Goal: Information Seeking & Learning: Understand process/instructions

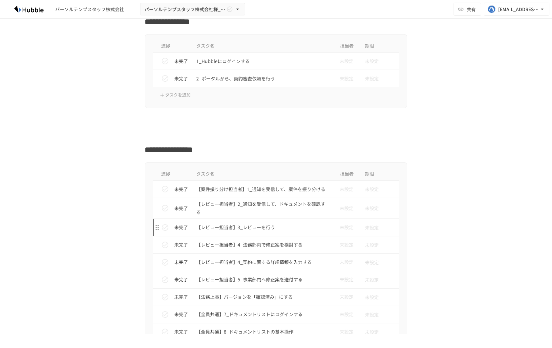
click at [254, 226] on p "【レビュー担当者】3_レビューを行う" at bounding box center [262, 227] width 132 height 8
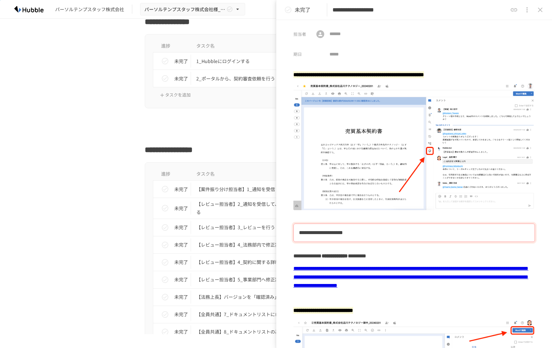
click at [535, 10] on button "close drawer" at bounding box center [539, 9] width 13 height 13
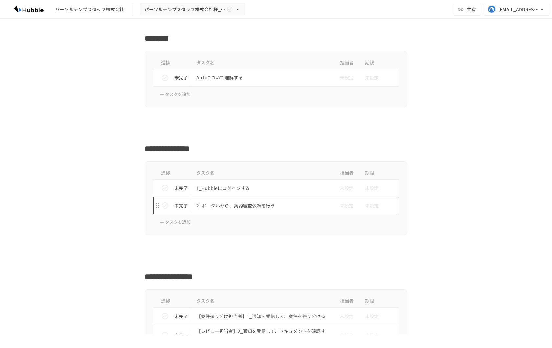
scroll to position [162, 0]
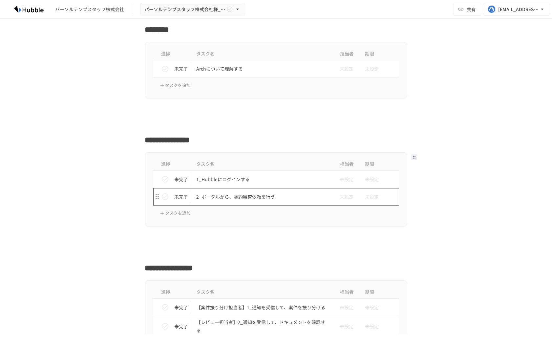
click at [254, 198] on p "2_ポータルから、契約審査依頼を行う" at bounding box center [262, 197] width 132 height 8
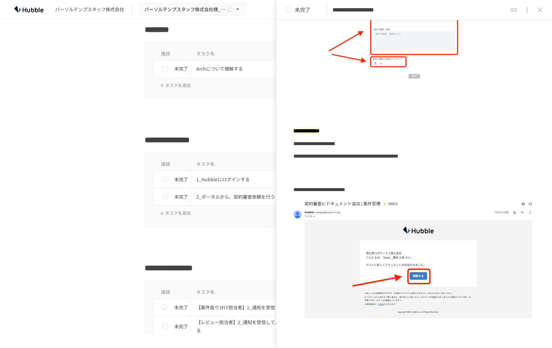
scroll to position [1026, 0]
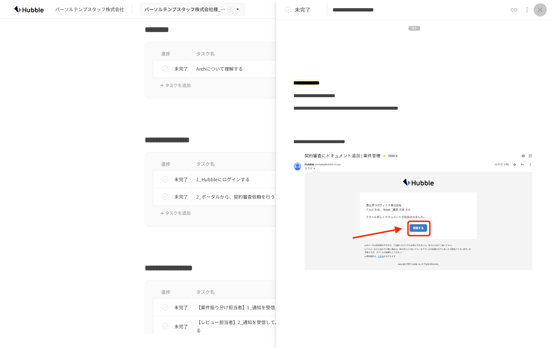
click at [536, 11] on icon "close drawer" at bounding box center [540, 10] width 8 height 8
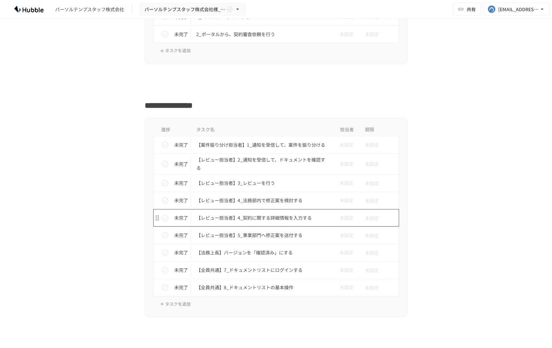
scroll to position [324, 0]
click at [270, 143] on p "【案件振り分け担当者】1_通知を受信して、案件を振り分ける" at bounding box center [262, 144] width 132 height 8
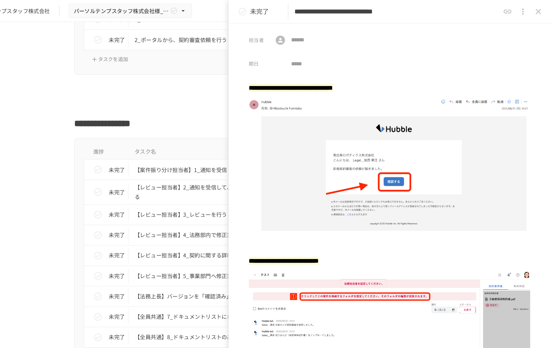
click at [259, 111] on h2 "**********" at bounding box center [276, 102] width 262 height 15
click at [536, 10] on icon "close drawer" at bounding box center [540, 10] width 8 height 8
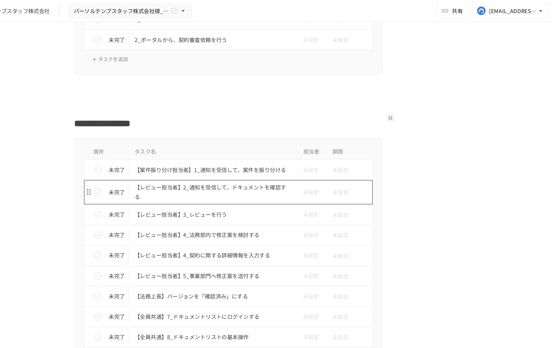
click at [278, 161] on p "【レビュー担当者】2_通知を受信して、ドキュメントを確認する" at bounding box center [262, 163] width 132 height 16
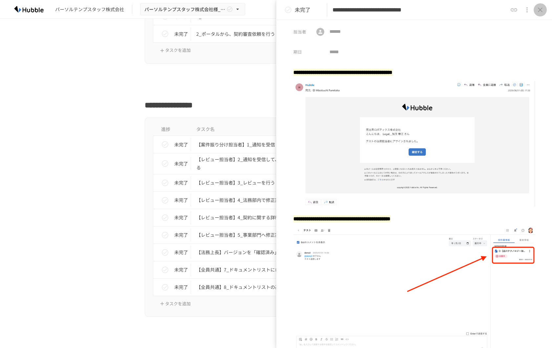
click at [536, 11] on icon "close drawer" at bounding box center [540, 10] width 8 height 8
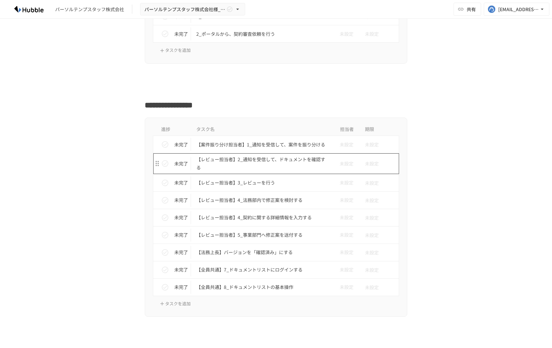
click at [270, 166] on p "【レビュー担当者】2_通知を受信して、ドキュメントを確認する" at bounding box center [262, 163] width 132 height 16
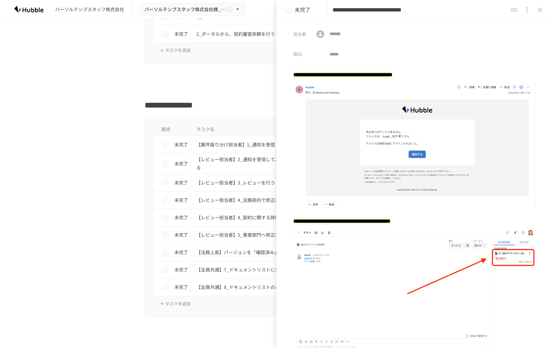
click at [537, 9] on icon "close drawer" at bounding box center [540, 10] width 8 height 8
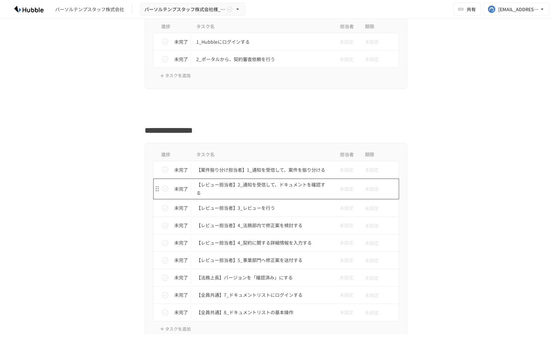
scroll to position [300, 0]
click at [279, 189] on p "【レビュー担当者】2_通知を受信して、ドキュメントを確認する" at bounding box center [262, 188] width 132 height 16
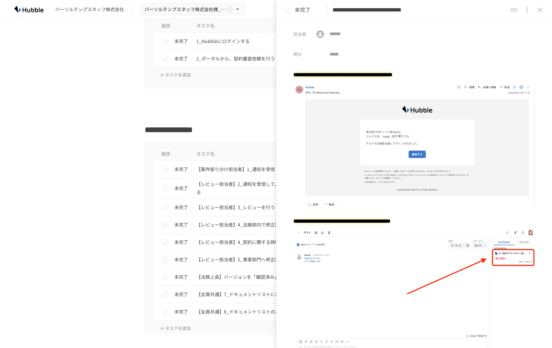
scroll to position [300, 0]
click at [230, 170] on p "【案件振り分け担当者】1_通知を受信して、案件を振り分ける" at bounding box center [262, 169] width 132 height 8
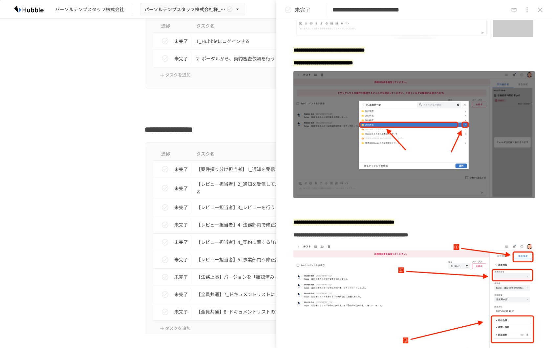
scroll to position [320, 0]
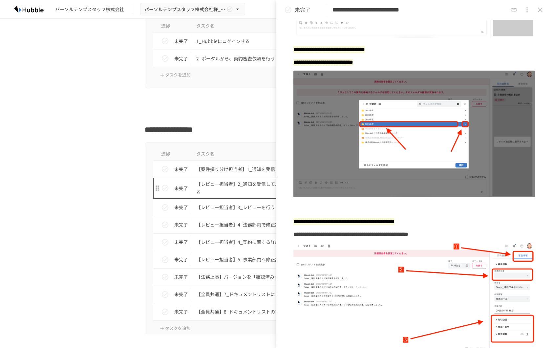
click at [237, 191] on p "【レビュー担当者】2_通知を受信して、ドキュメントを確認する" at bounding box center [262, 188] width 132 height 16
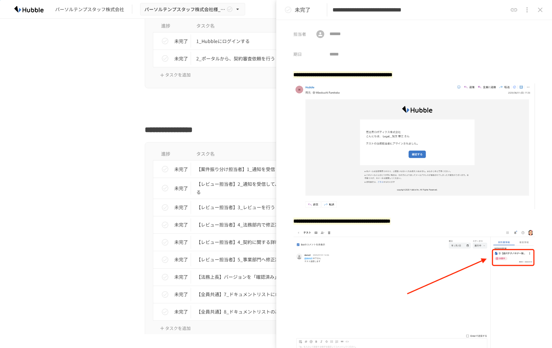
scroll to position [73, 0]
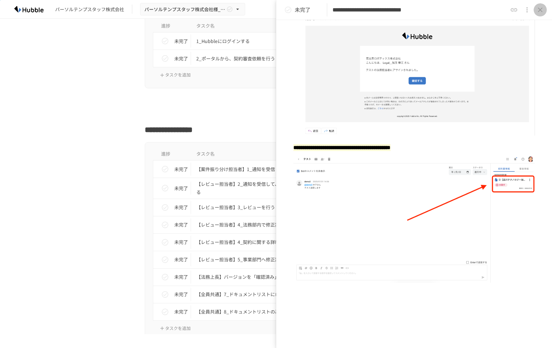
click at [537, 9] on icon "close drawer" at bounding box center [540, 10] width 8 height 8
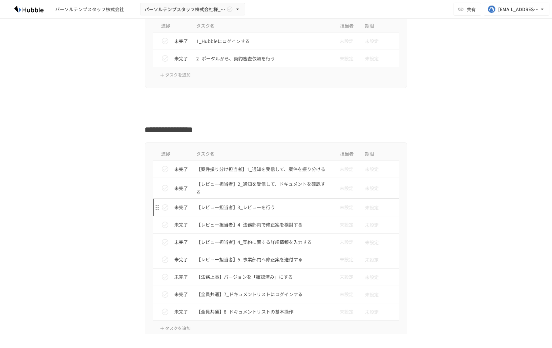
click at [251, 207] on p "【レビュー担当者】3_レビューを行う" at bounding box center [262, 207] width 132 height 8
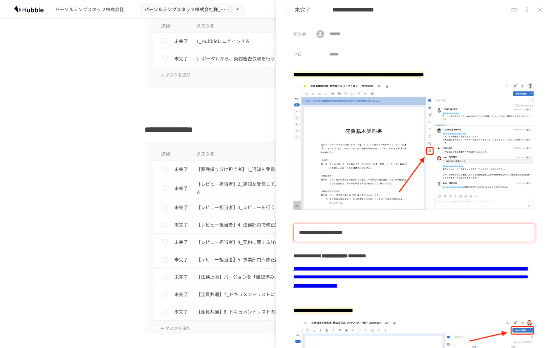
scroll to position [24, 0]
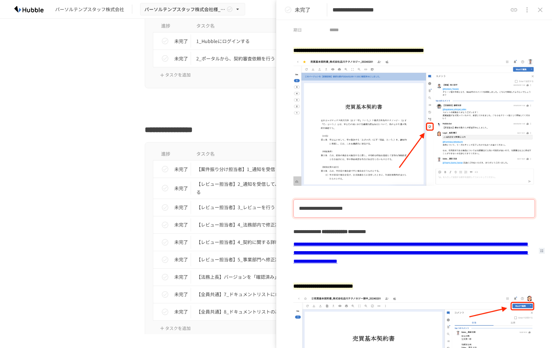
click at [376, 259] on link "**********" at bounding box center [410, 252] width 235 height 22
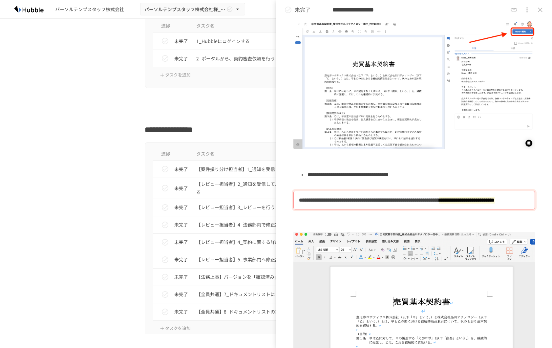
scroll to position [358, 0]
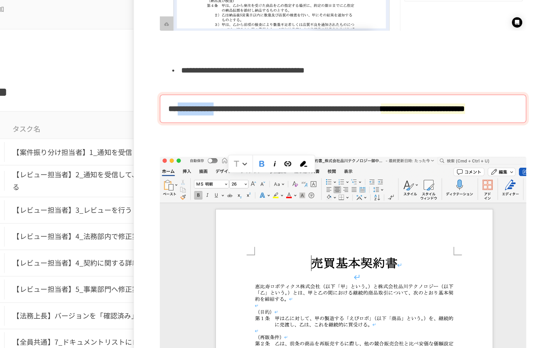
drag, startPoint x: 316, startPoint y: 167, endPoint x: 377, endPoint y: 165, distance: 61.0
click at [377, 144] on b "**********" at bounding box center [397, 140] width 196 height 7
click at [419, 144] on b "**********" at bounding box center [397, 140] width 196 height 7
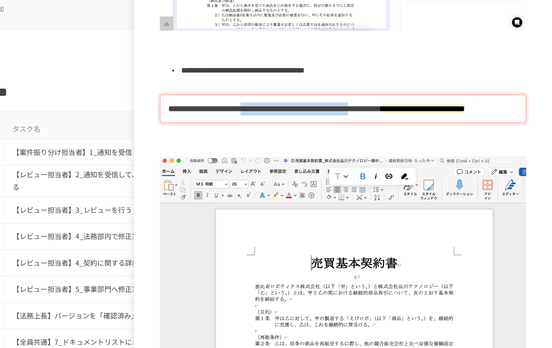
drag, startPoint x: 422, startPoint y: 165, endPoint x: 378, endPoint y: 174, distance: 44.8
click at [378, 144] on b "**********" at bounding box center [397, 140] width 196 height 7
click at [386, 147] on div "**********" at bounding box center [414, 140] width 230 height 12
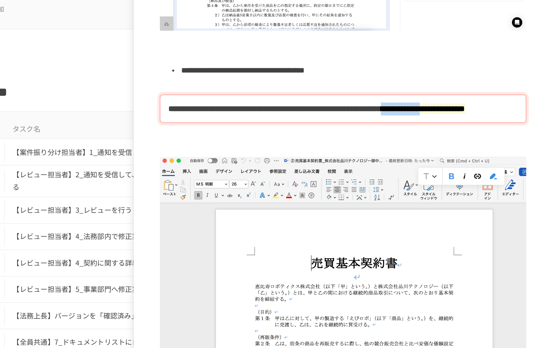
drag, startPoint x: 439, startPoint y: 173, endPoint x: 504, endPoint y: 174, distance: 65.9
click at [494, 144] on mark "**********" at bounding box center [466, 140] width 55 height 7
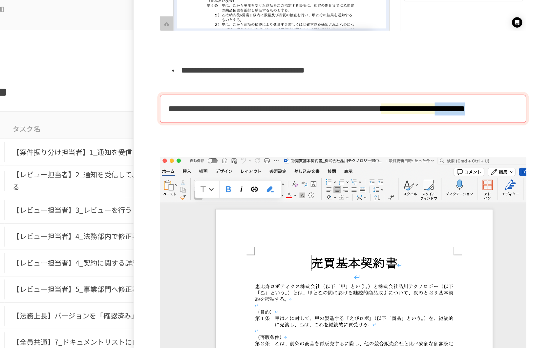
drag, startPoint x: 302, startPoint y: 181, endPoint x: 342, endPoint y: 180, distance: 40.4
click at [439, 144] on mark "**********" at bounding box center [466, 140] width 55 height 7
click at [355, 147] on div "**********" at bounding box center [414, 140] width 230 height 12
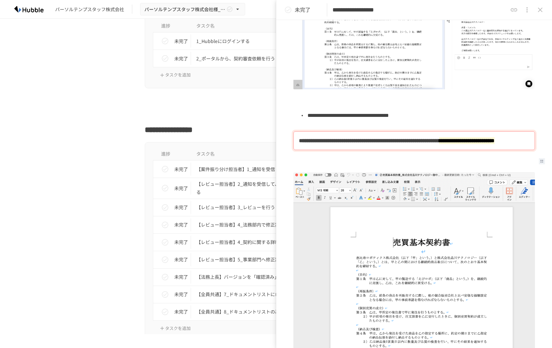
click at [327, 144] on b "**********" at bounding box center [397, 140] width 196 height 7
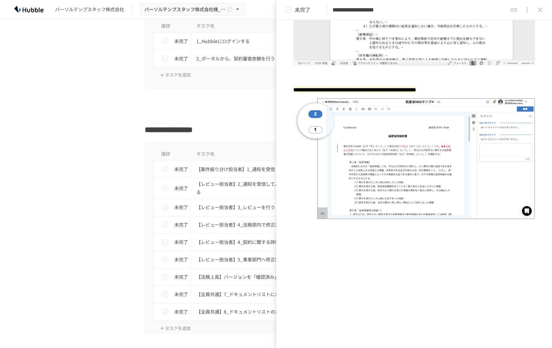
scroll to position [705, 0]
click at [537, 12] on icon "close drawer" at bounding box center [540, 10] width 8 height 8
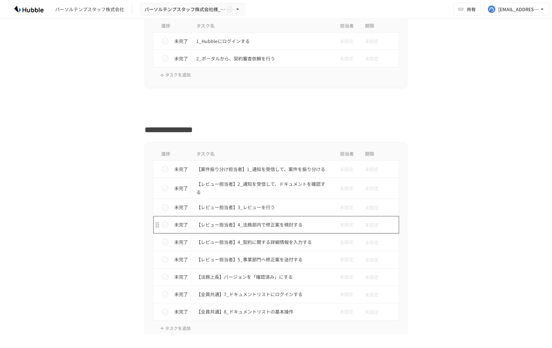
click at [278, 226] on p "【レビュー担当者】4_法務部内で修正案を検討する" at bounding box center [262, 224] width 132 height 8
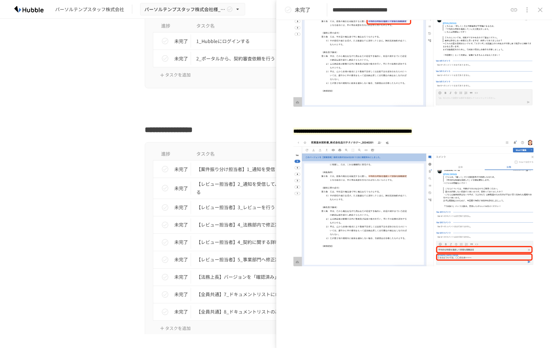
scroll to position [252, 0]
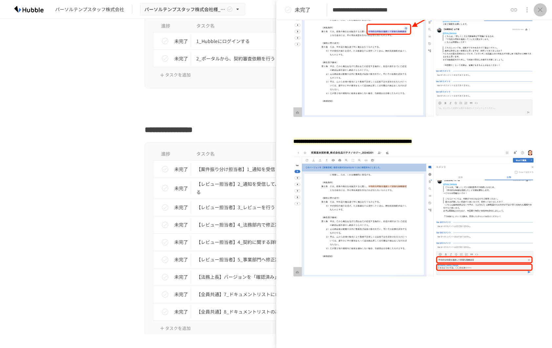
click at [537, 10] on icon "close drawer" at bounding box center [540, 10] width 8 height 8
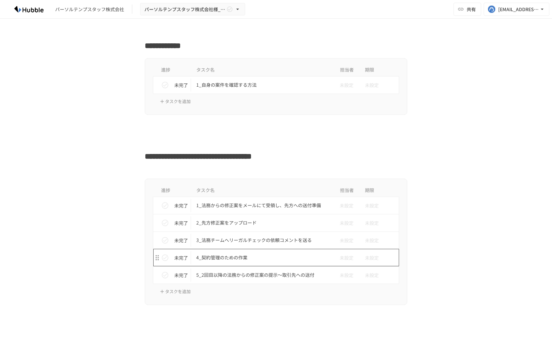
scroll to position [662, 0]
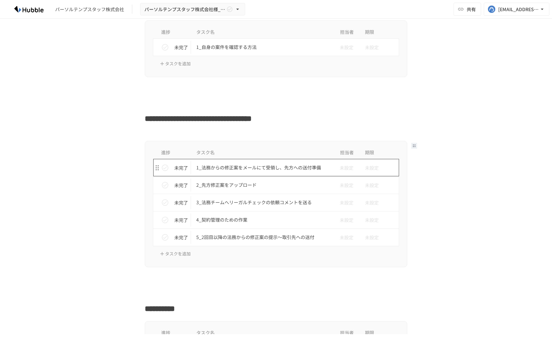
click at [262, 173] on td "1_法務からの修正案をメールにて受領し、先方への送付準備" at bounding box center [262, 167] width 142 height 17
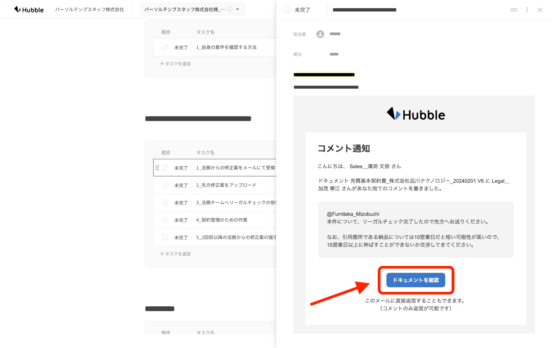
scroll to position [654, 0]
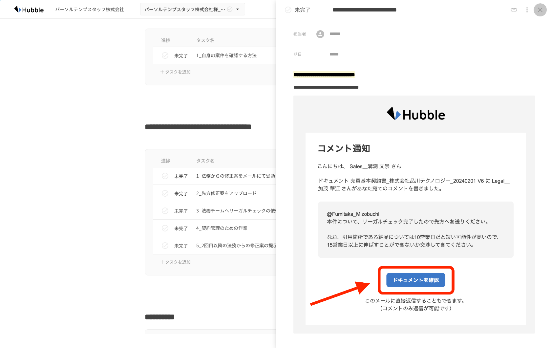
click at [536, 11] on icon "close drawer" at bounding box center [540, 10] width 8 height 8
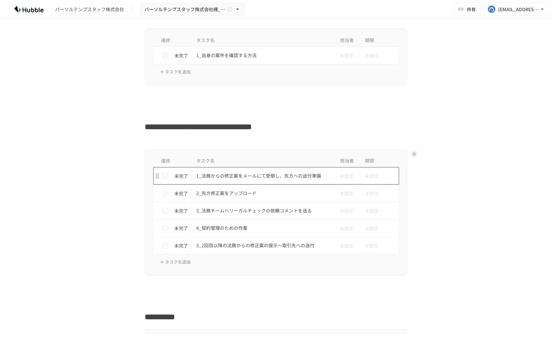
click at [267, 178] on p "1_法務からの修正案をメールにて受領し、先方への送付準備" at bounding box center [262, 176] width 132 height 8
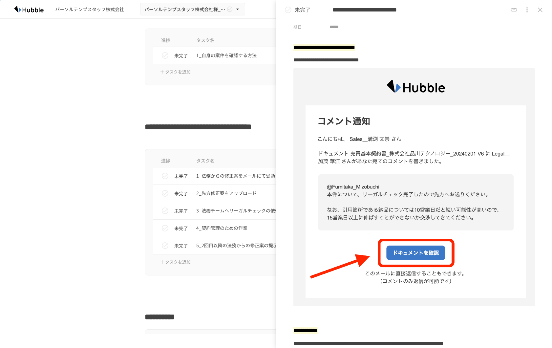
scroll to position [31, 0]
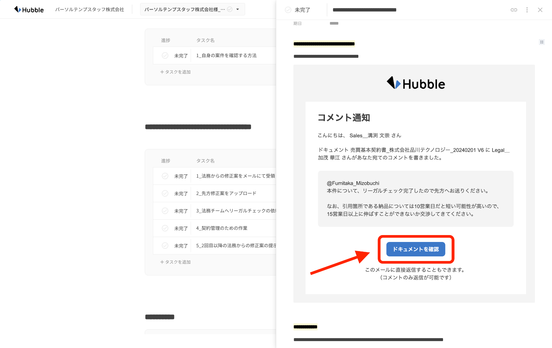
click at [306, 44] on mark "**********" at bounding box center [324, 43] width 62 height 7
click at [484, 88] on img at bounding box center [413, 184] width 241 height 238
click at [484, 234] on img at bounding box center [413, 184] width 241 height 238
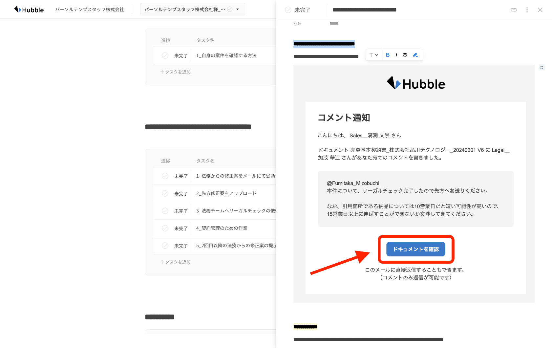
click at [355, 44] on mark "**********" at bounding box center [324, 43] width 62 height 7
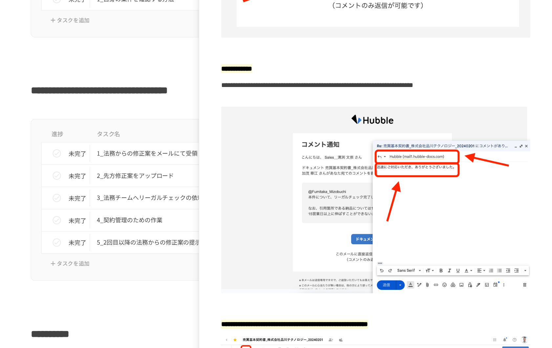
scroll to position [0, 0]
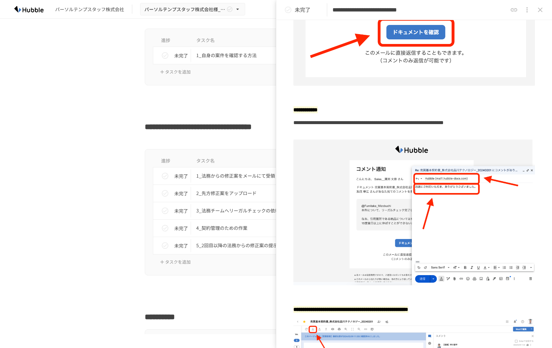
click at [536, 11] on icon "close drawer" at bounding box center [540, 10] width 8 height 8
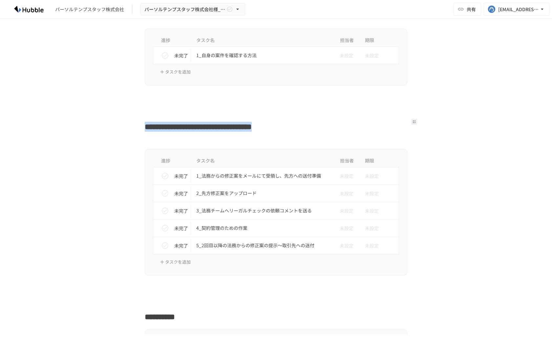
drag, startPoint x: 144, startPoint y: 125, endPoint x: 171, endPoint y: 138, distance: 29.9
click at [171, 138] on h2 "**********" at bounding box center [276, 129] width 262 height 25
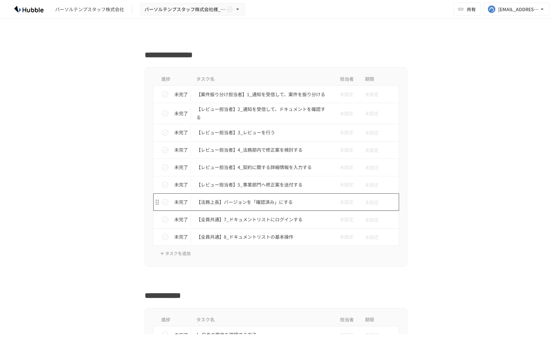
scroll to position [374, 0]
click at [261, 147] on p "【レビュー担当者】4_法務部内で修正案を検討する" at bounding box center [262, 150] width 132 height 8
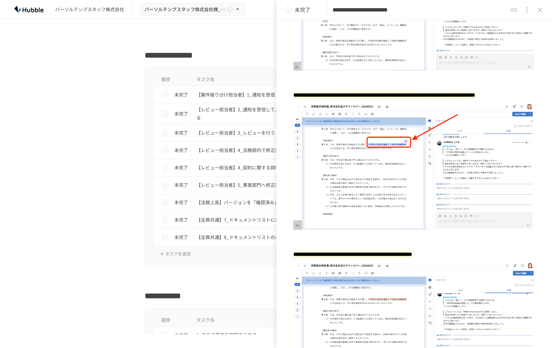
scroll to position [252, 0]
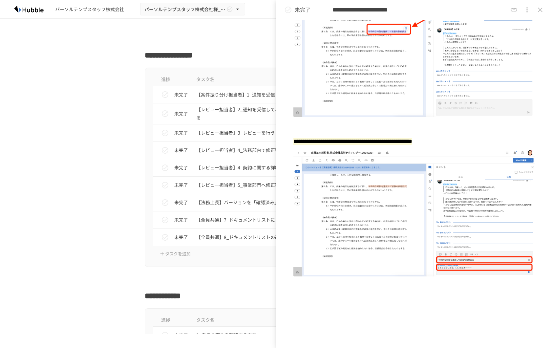
click at [536, 11] on icon "close drawer" at bounding box center [540, 10] width 8 height 8
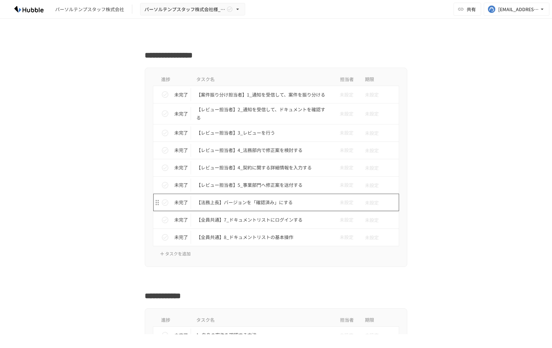
click at [296, 198] on td "【法務上長】バージョンを「確認済み」にする" at bounding box center [262, 202] width 142 height 17
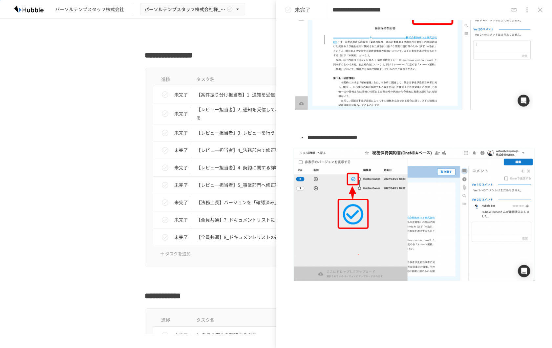
scroll to position [89, 0]
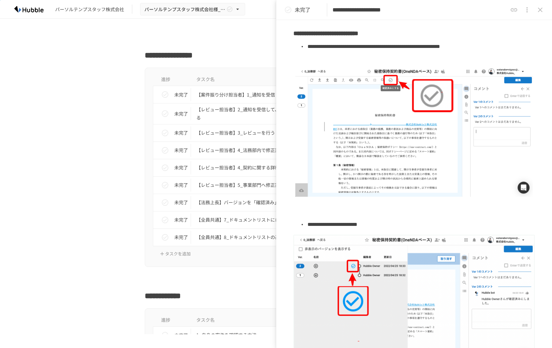
click at [81, 206] on div "進捗 タスク名 担当者 期限 未完了 【案件振り分け担当者】1_通知を受信して、案件を振り分ける 未設定 未設定 未完了 【レビュー担当者】2_通知を受信して…" at bounding box center [276, 167] width 400 height 199
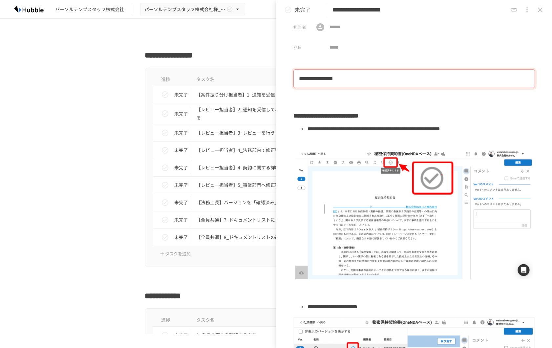
scroll to position [0, 0]
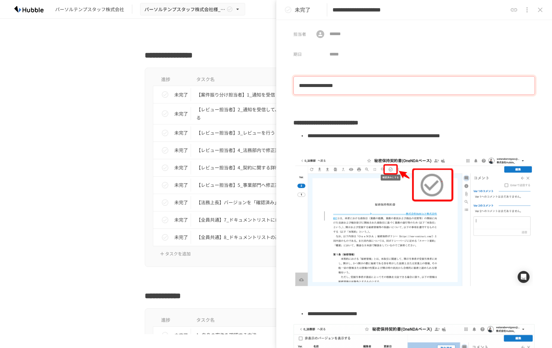
click at [536, 10] on icon "close drawer" at bounding box center [540, 10] width 8 height 8
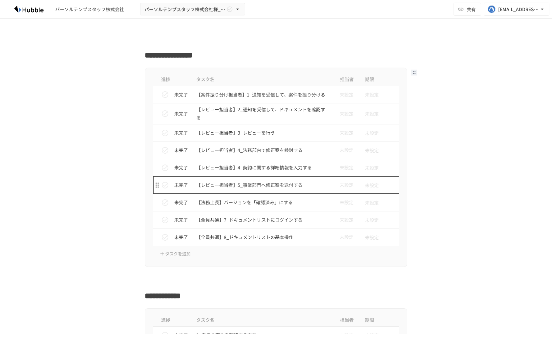
click at [269, 185] on p "【レビュー担当者】5_事業部門へ修正案を送付する" at bounding box center [262, 185] width 132 height 8
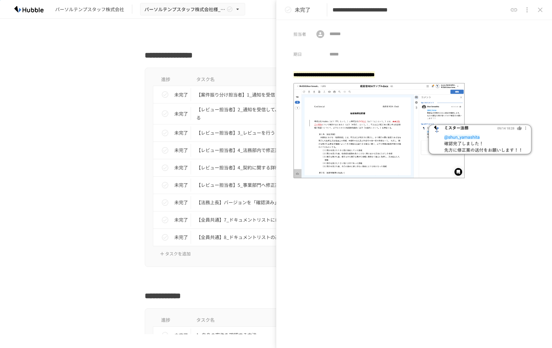
click at [537, 11] on icon "close drawer" at bounding box center [540, 10] width 8 height 8
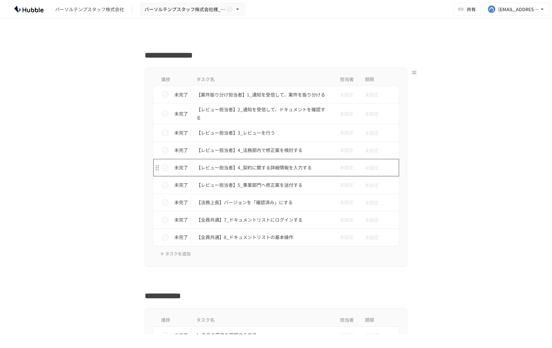
click at [271, 167] on p "【レビュー担当者】4_契約に関する詳細情報を入力する" at bounding box center [262, 167] width 132 height 8
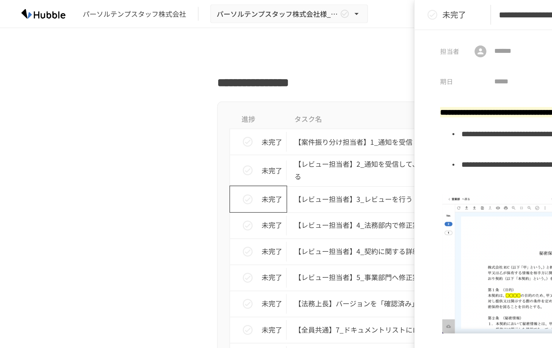
scroll to position [374, 0]
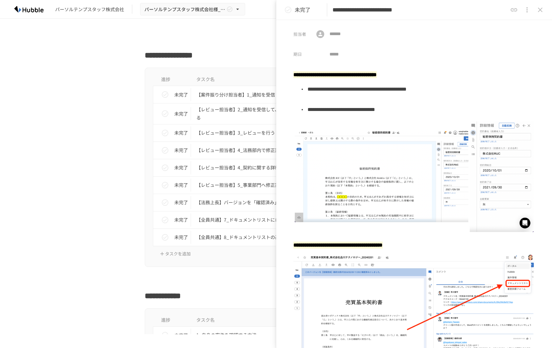
click at [537, 10] on icon "close drawer" at bounding box center [540, 10] width 8 height 8
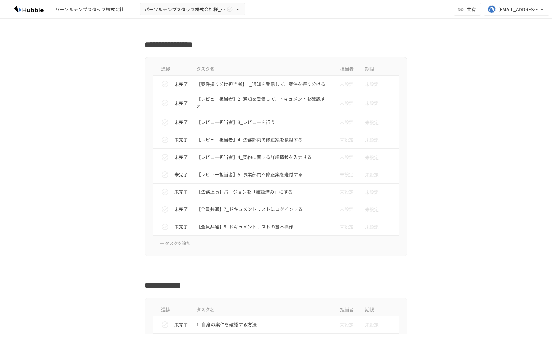
scroll to position [384, 0]
click at [272, 160] on p "【レビュー担当者】4_契約に関する詳細情報を入力する" at bounding box center [262, 157] width 132 height 8
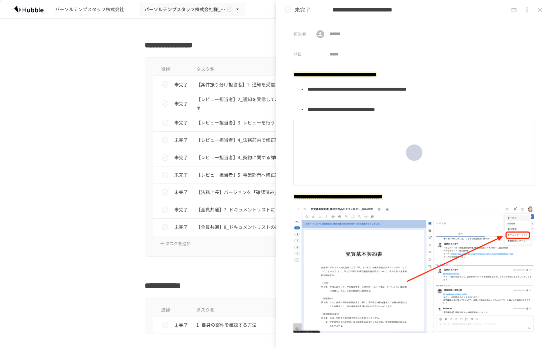
click at [536, 10] on icon "close drawer" at bounding box center [540, 10] width 8 height 8
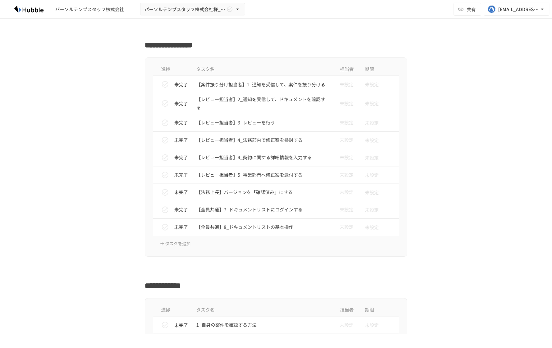
click at [488, 209] on div "**********" at bounding box center [276, 176] width 552 height 315
click at [264, 227] on p "【全員共通】8_ドキュメントリストの基本操作" at bounding box center [262, 227] width 132 height 8
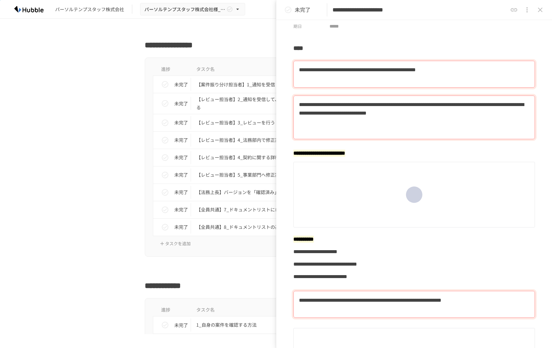
scroll to position [31, 0]
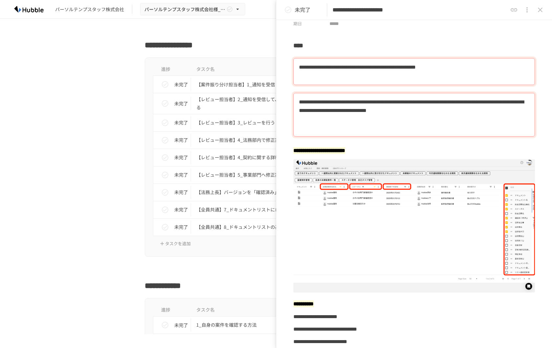
click at [38, 222] on div "**********" at bounding box center [276, 176] width 552 height 315
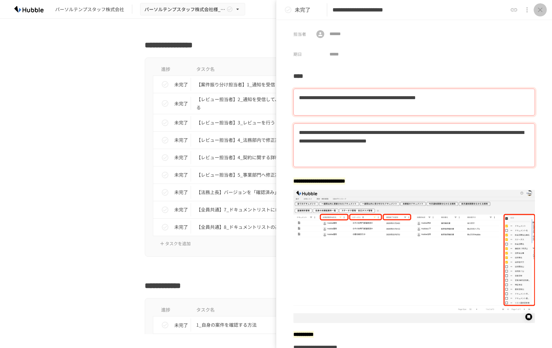
click at [535, 12] on button "close drawer" at bounding box center [539, 9] width 13 height 13
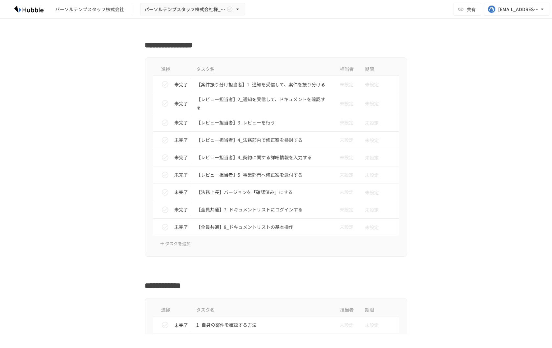
click at [443, 268] on div at bounding box center [276, 269] width 400 height 12
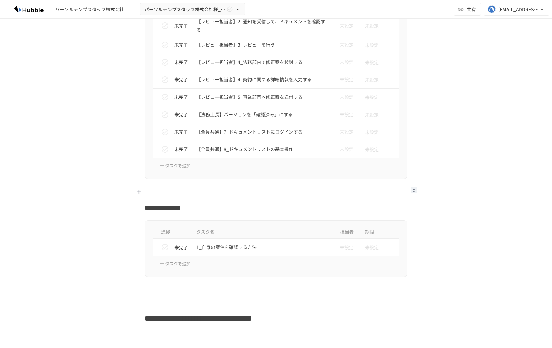
scroll to position [505, 0]
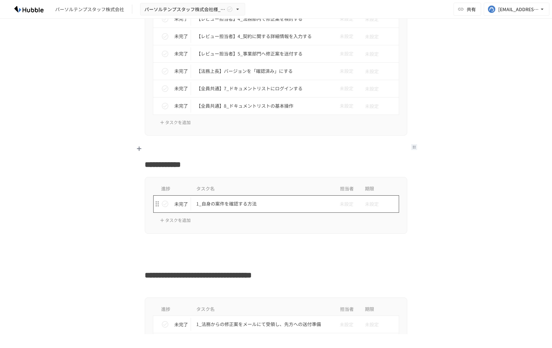
click at [252, 207] on p "1_自身の案件を確認する方法" at bounding box center [262, 203] width 132 height 8
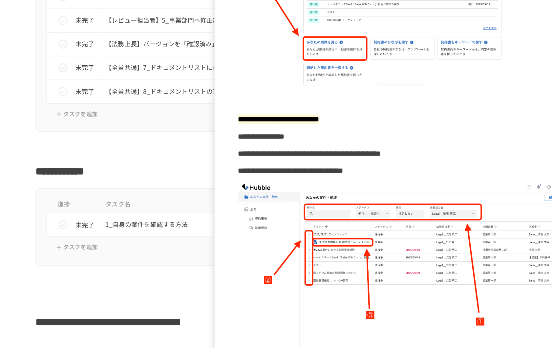
scroll to position [140, 0]
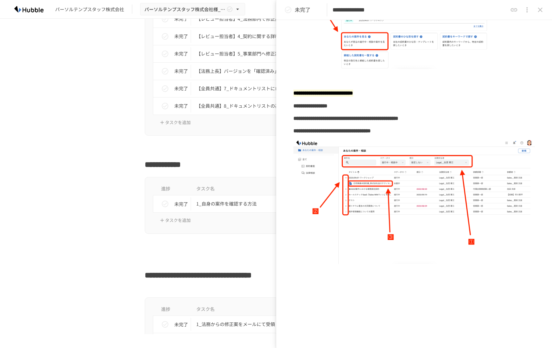
click at [537, 10] on icon "close drawer" at bounding box center [540, 10] width 8 height 8
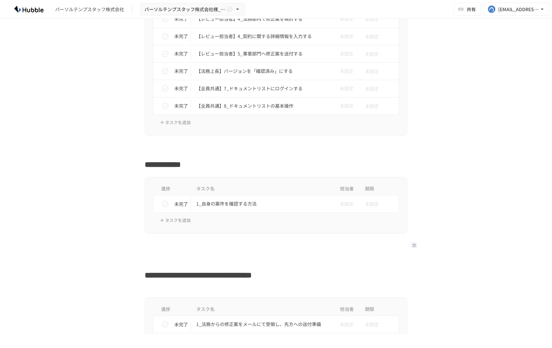
click at [451, 247] on div at bounding box center [276, 246] width 400 height 12
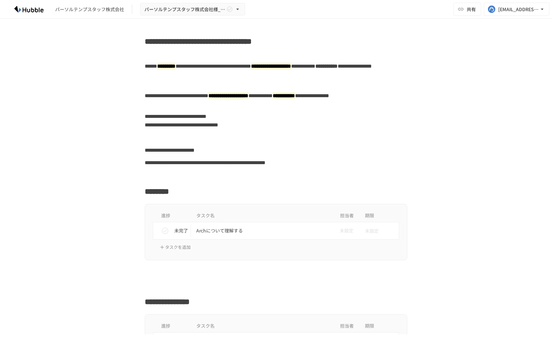
click at [451, 247] on div "進捗 タスク名 担当者 期限 未完了 Archについて理解する 未設定 未設定 タスクを追加" at bounding box center [276, 232] width 400 height 57
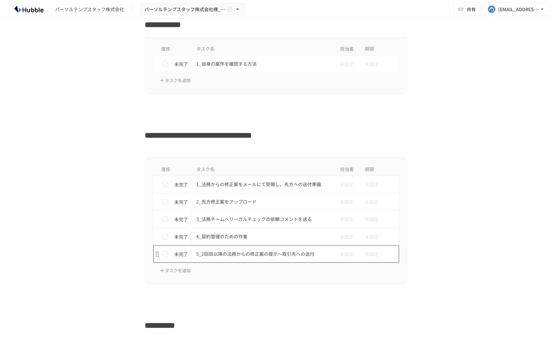
scroll to position [656, 0]
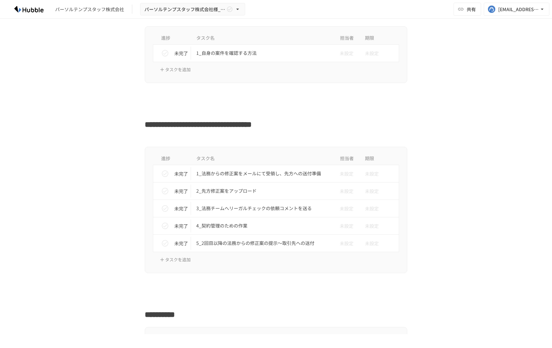
click at [97, 243] on div "進捗 タスク名 担当者 期限 未完了 1_法務からの修正案をメールにて受領し、先方への送付準備 未設定 未設定 未完了 2_先方修正案をアップロード 未設定 …" at bounding box center [276, 210] width 400 height 126
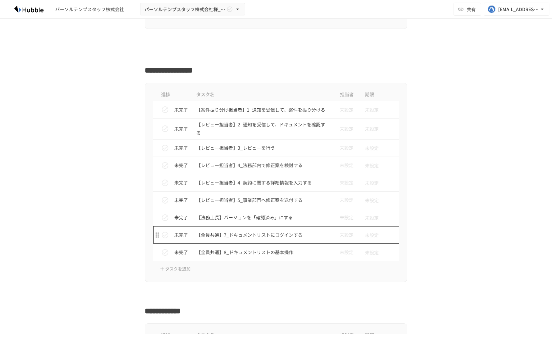
scroll to position [360, 0]
